Goal: Task Accomplishment & Management: Manage account settings

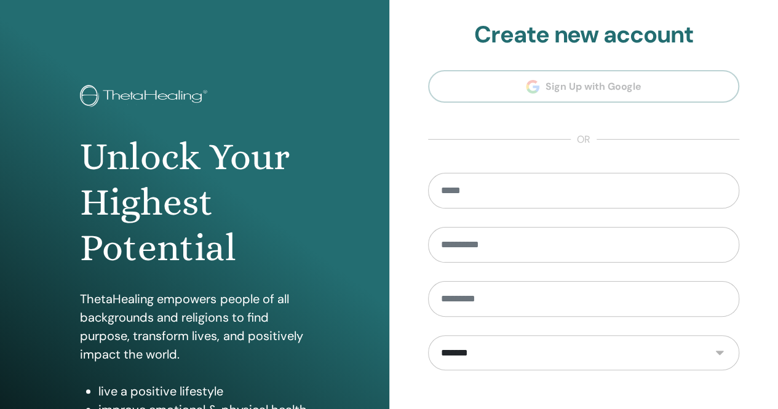
scroll to position [181, 0]
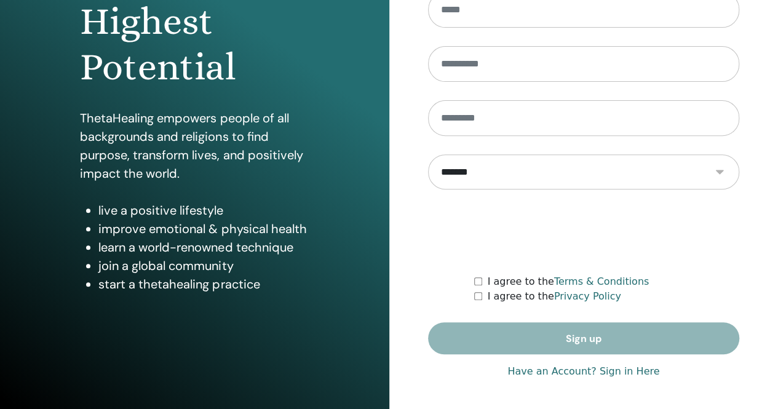
click at [571, 370] on link "Have an Account? Sign in Here" at bounding box center [583, 371] width 152 height 15
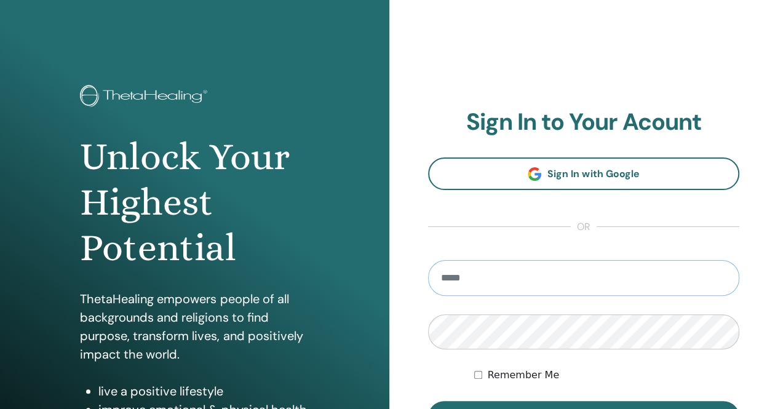
click at [542, 277] on input "email" at bounding box center [584, 278] width 312 height 36
type input "**********"
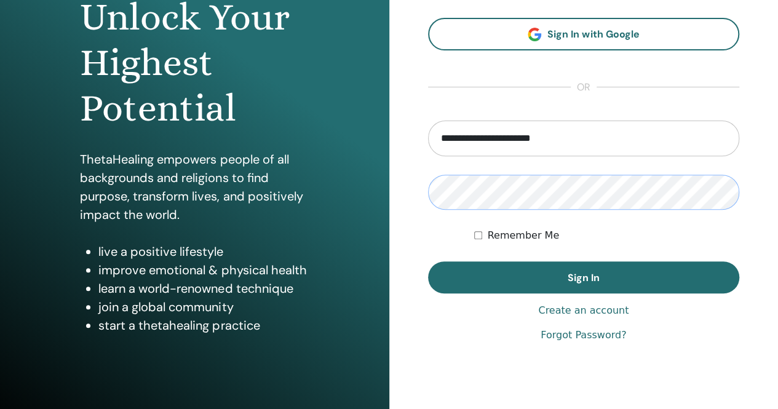
scroll to position [143, 0]
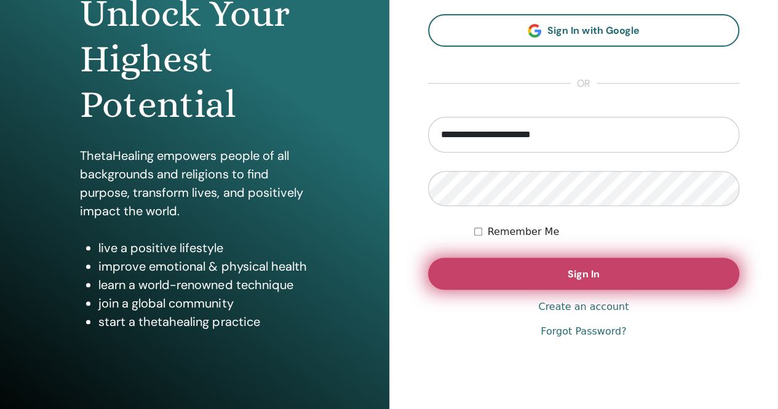
click at [678, 277] on button "Sign In" at bounding box center [584, 274] width 312 height 32
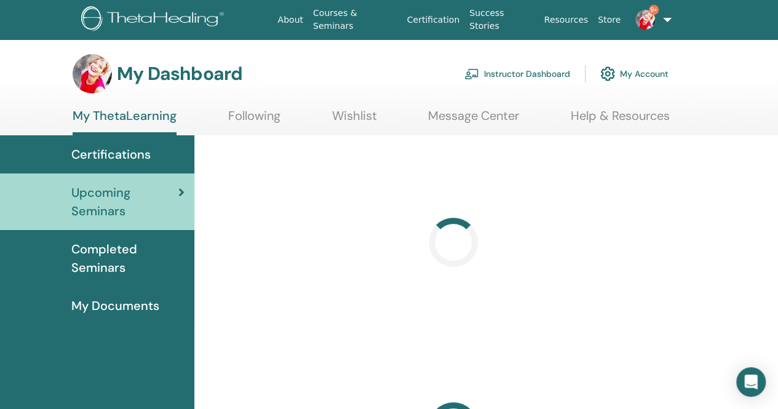
click at [497, 74] on link "Instructor Dashboard" at bounding box center [517, 73] width 106 height 27
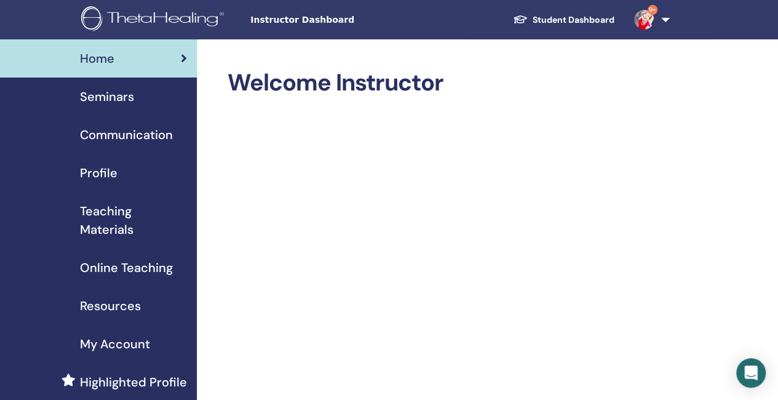
click at [107, 92] on span "Seminars" at bounding box center [107, 96] width 54 height 18
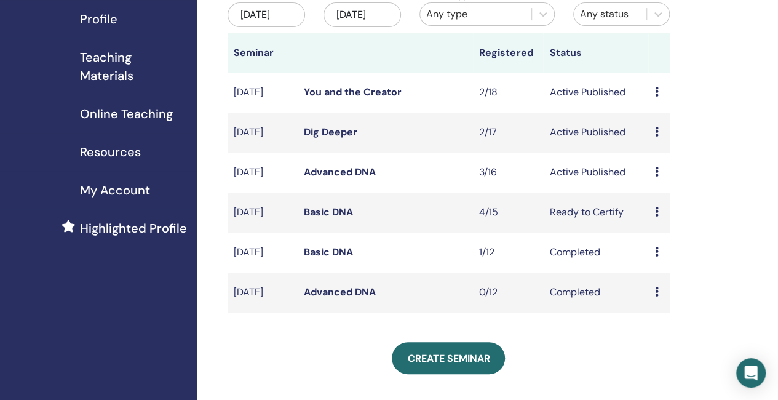
scroll to position [175, 0]
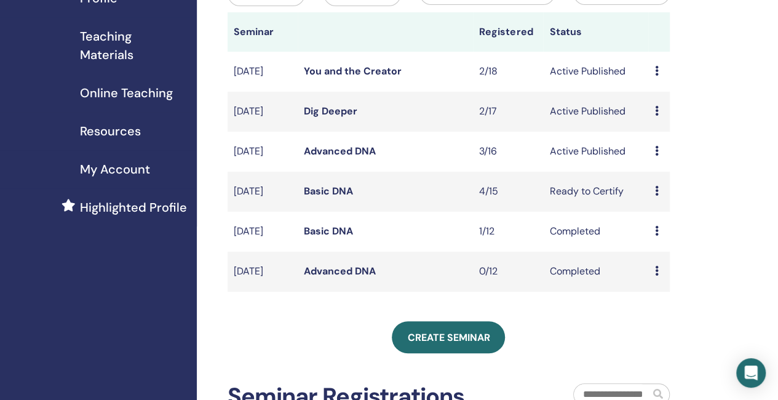
click at [375, 157] on link "Advanced DNA" at bounding box center [340, 150] width 72 height 13
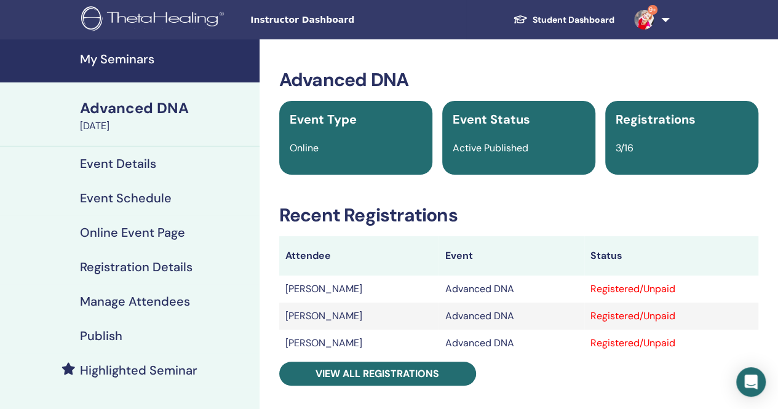
click at [656, 295] on div "Registered/Unpaid" at bounding box center [671, 289] width 162 height 15
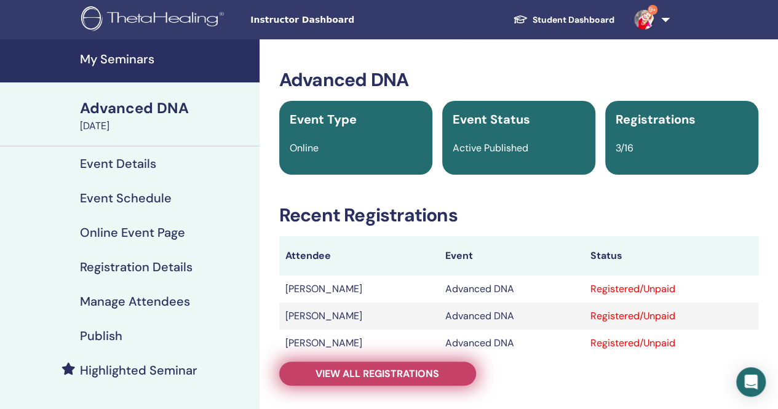
click at [443, 379] on link "View all registrations" at bounding box center [377, 374] width 197 height 24
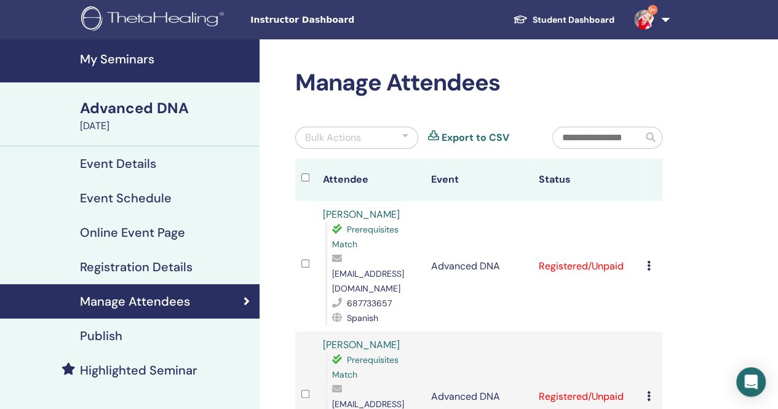
click at [647, 261] on icon at bounding box center [649, 266] width 4 height 10
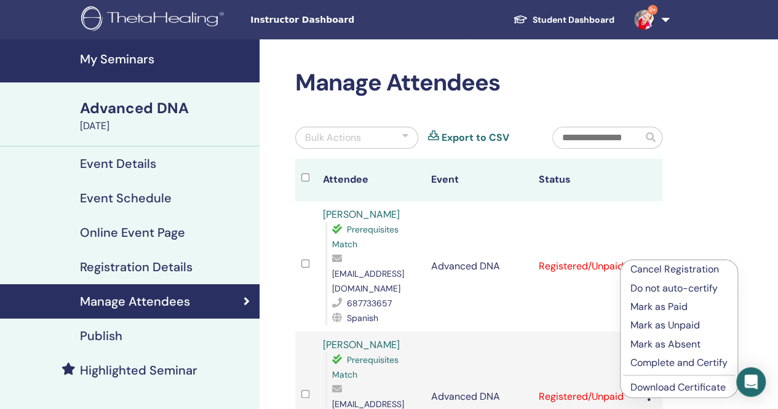
click at [668, 362] on p "Complete and Certify" at bounding box center [678, 362] width 97 height 15
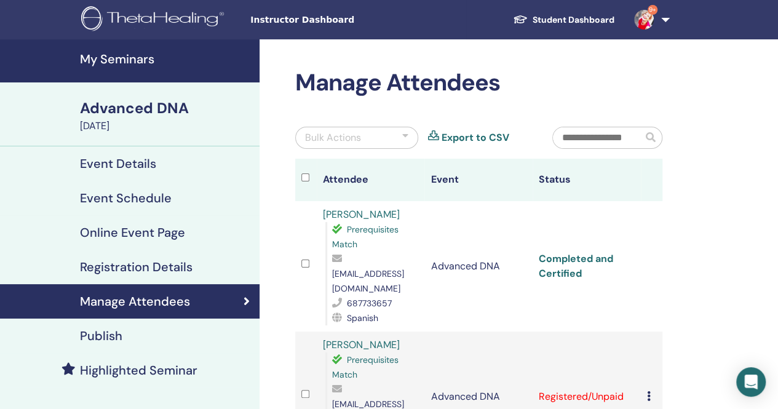
click at [593, 252] on link "Completed and Certified" at bounding box center [576, 266] width 74 height 28
